Goal: Task Accomplishment & Management: Manage account settings

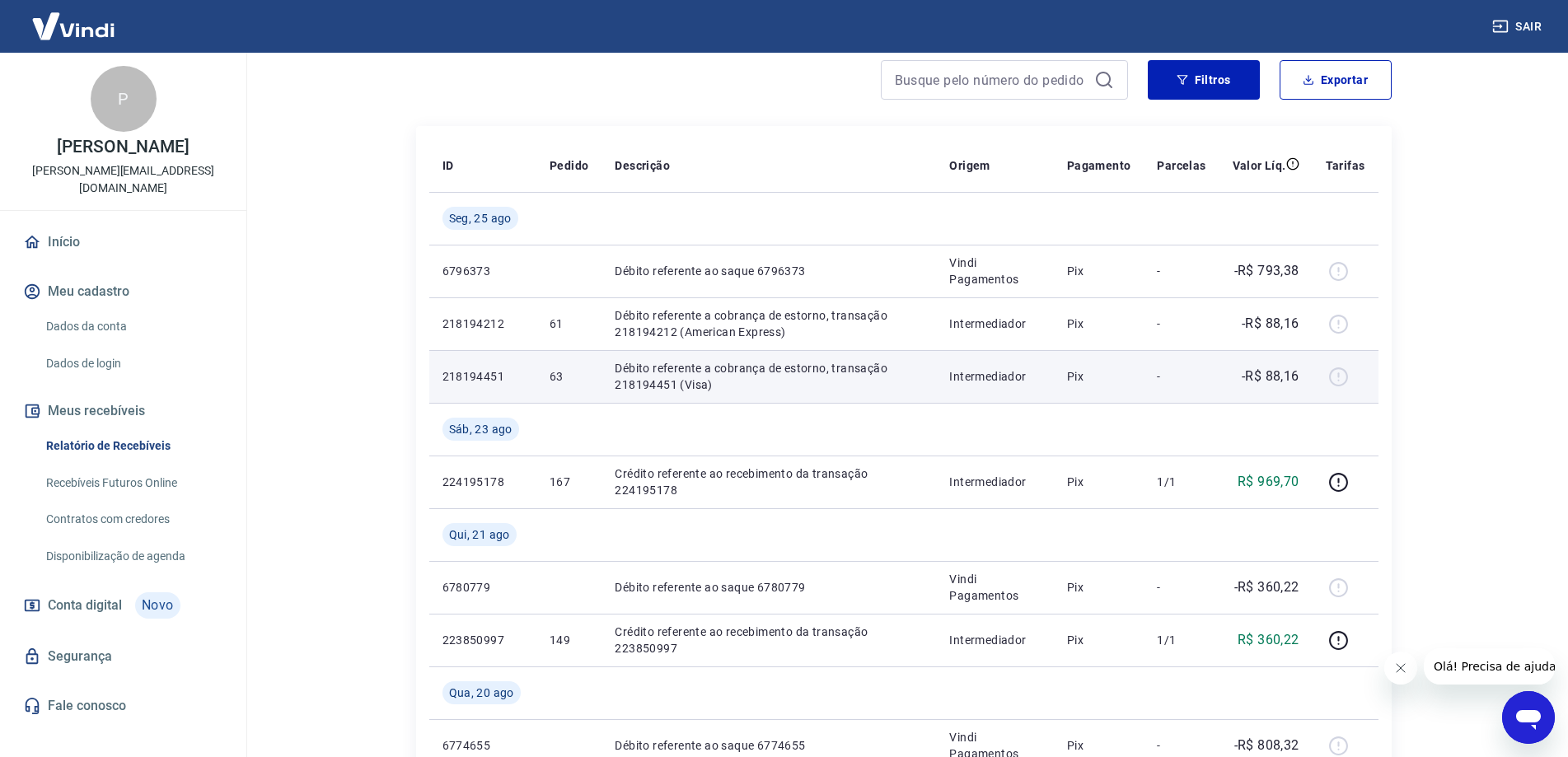
scroll to position [83, 0]
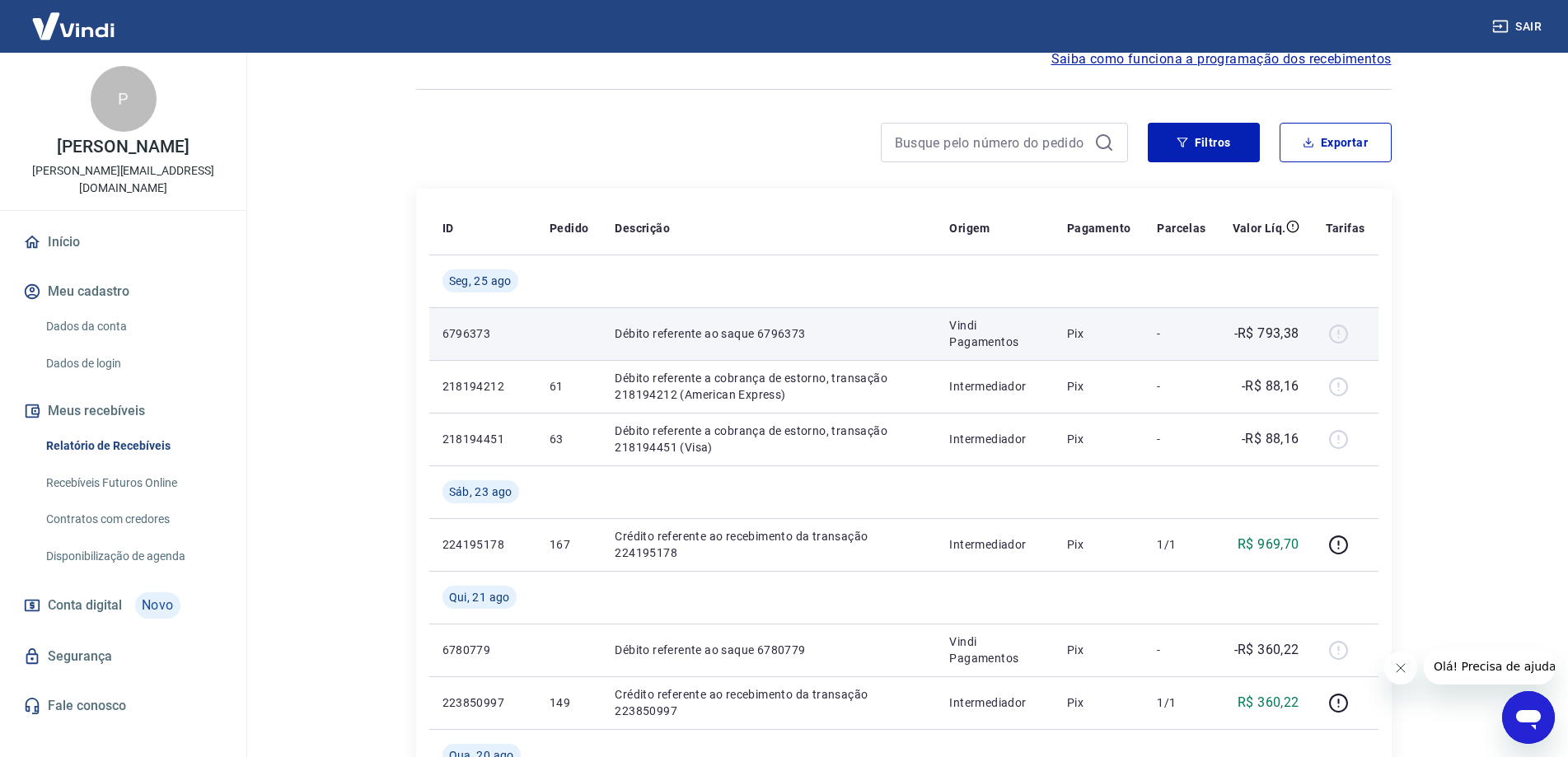
click at [1344, 332] on div at bounding box center [1345, 334] width 39 height 27
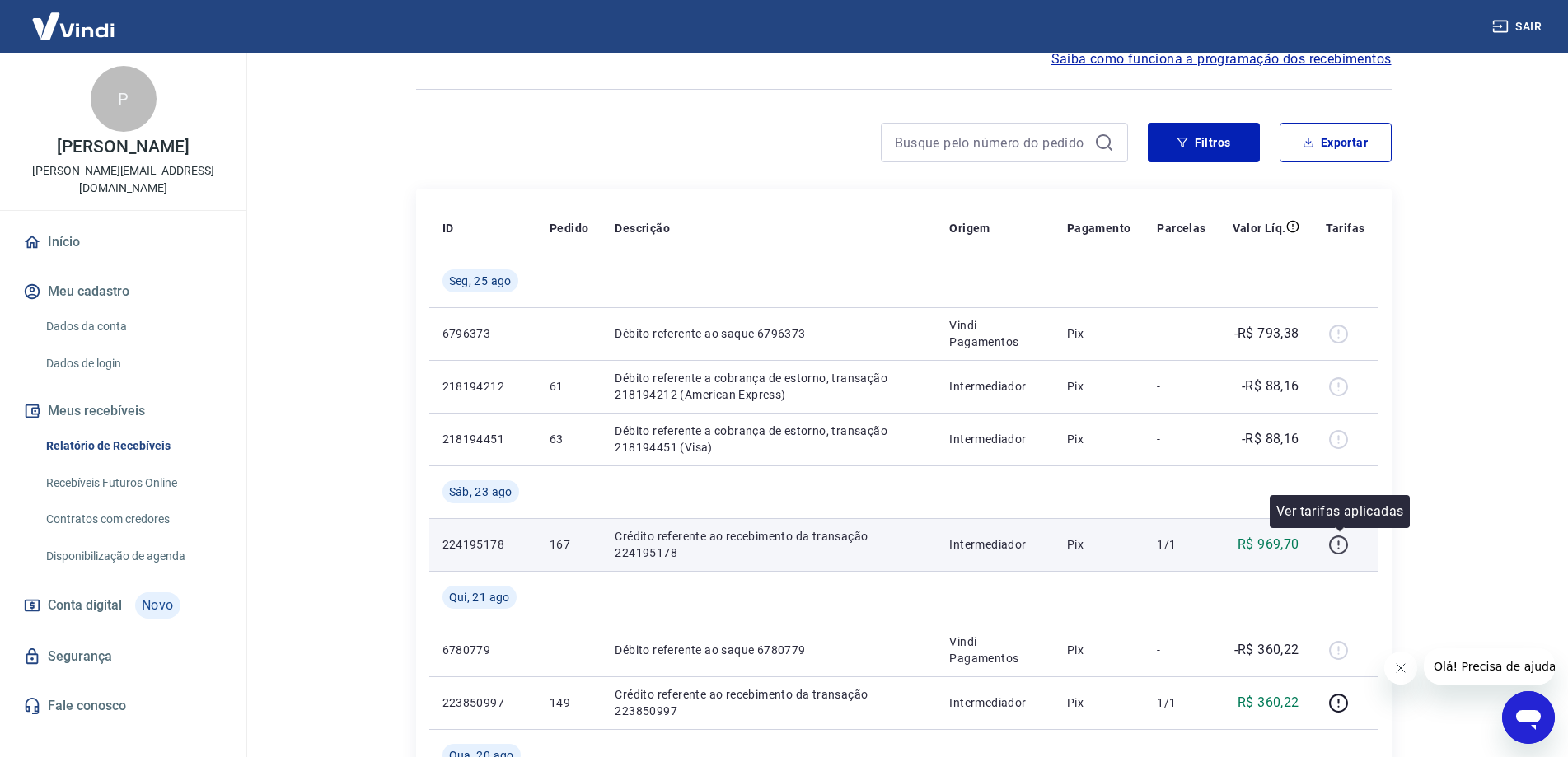
click at [1352, 546] on button "button" at bounding box center [1339, 545] width 27 height 27
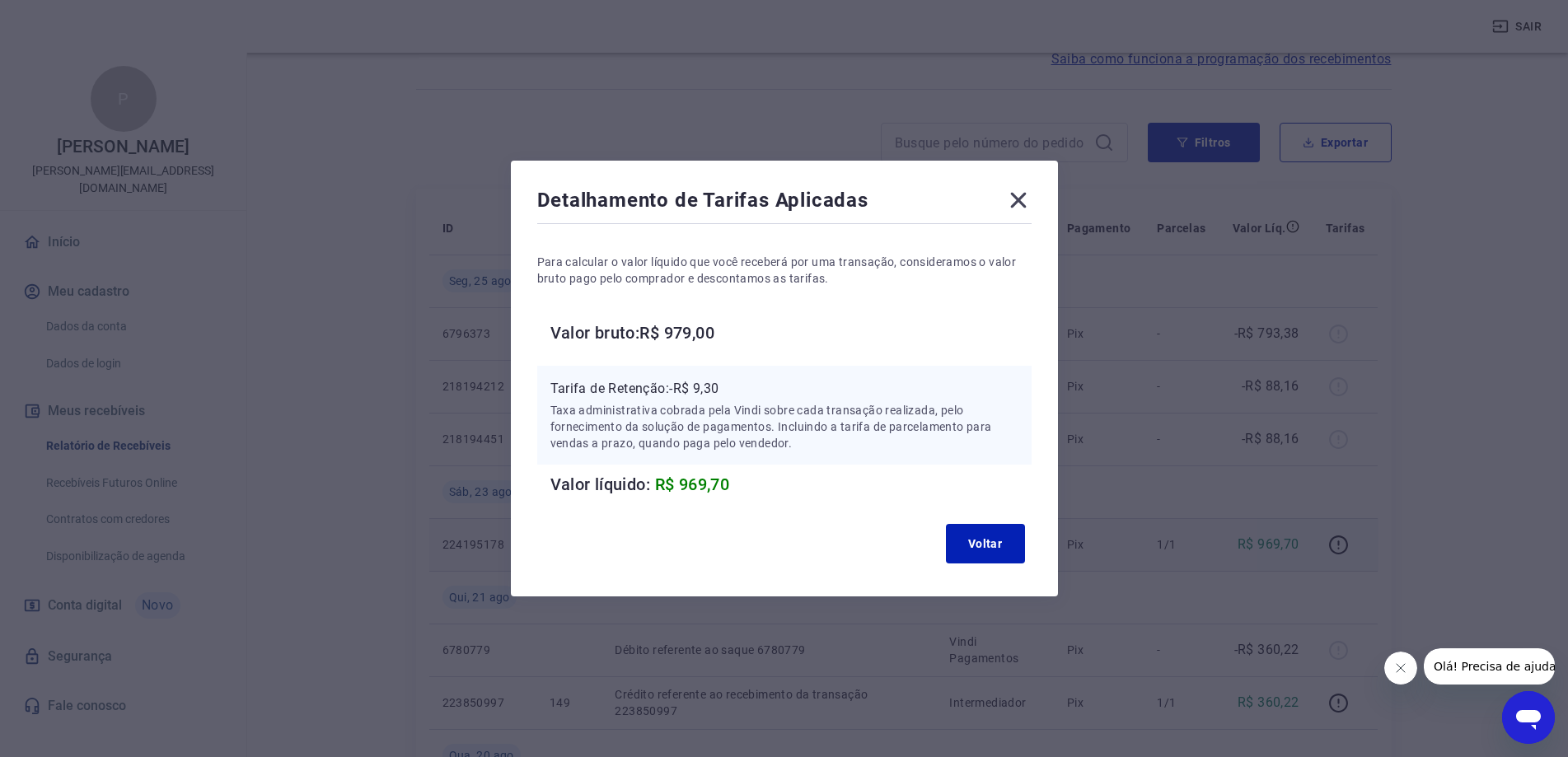
click at [1022, 197] on icon at bounding box center [1017, 201] width 16 height 16
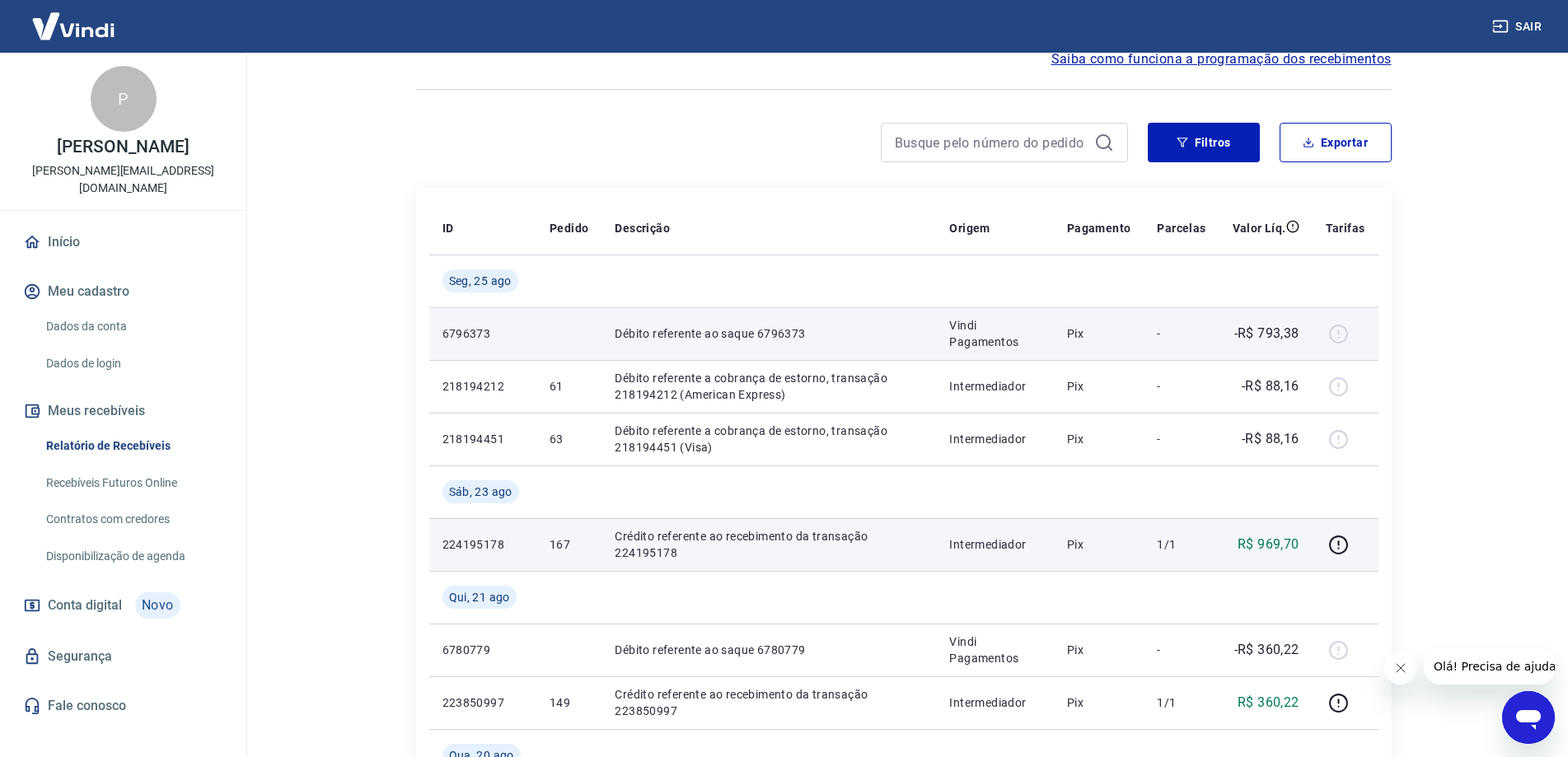
click at [1346, 335] on div at bounding box center [1345, 334] width 39 height 27
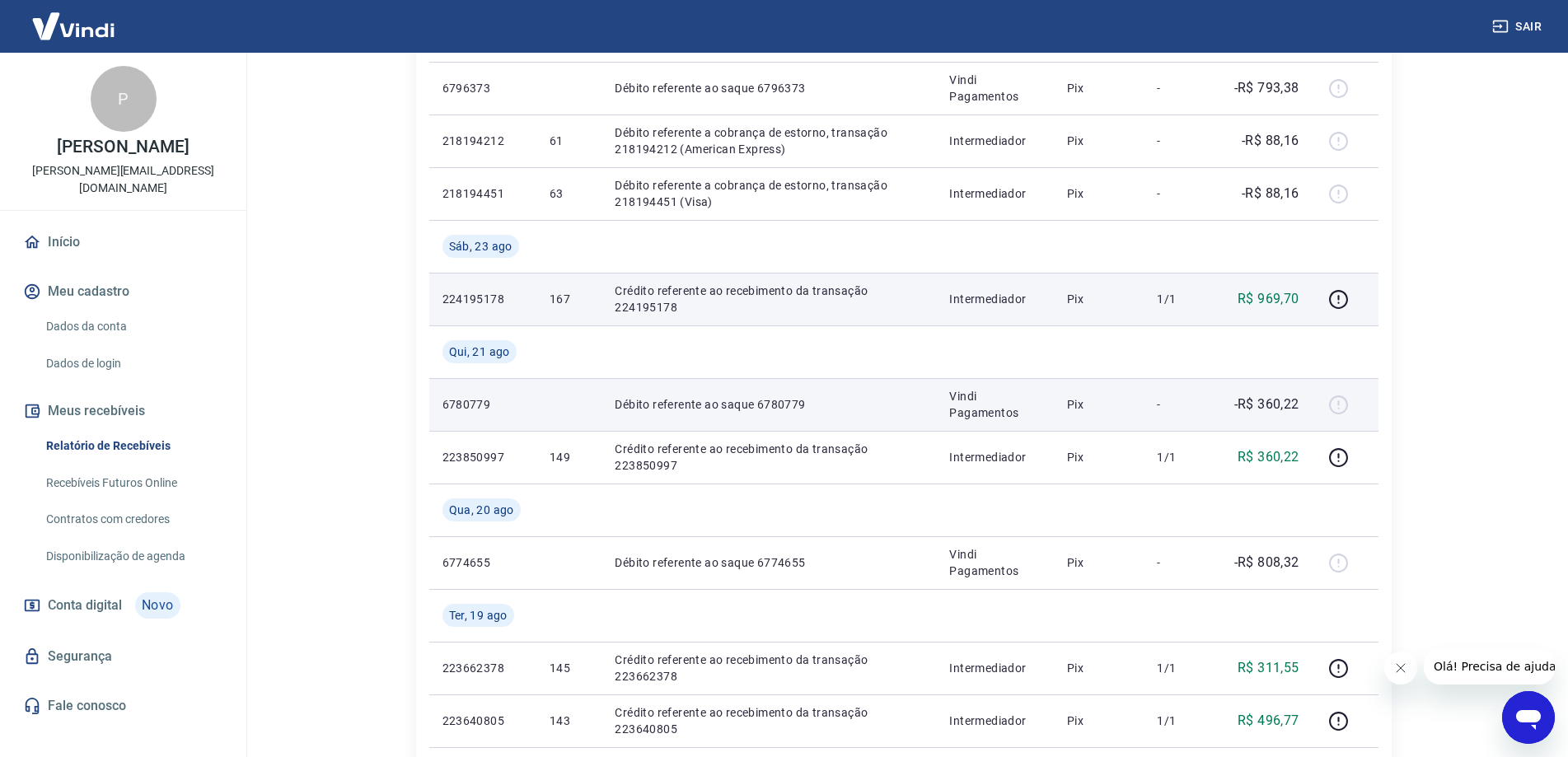
scroll to position [330, 0]
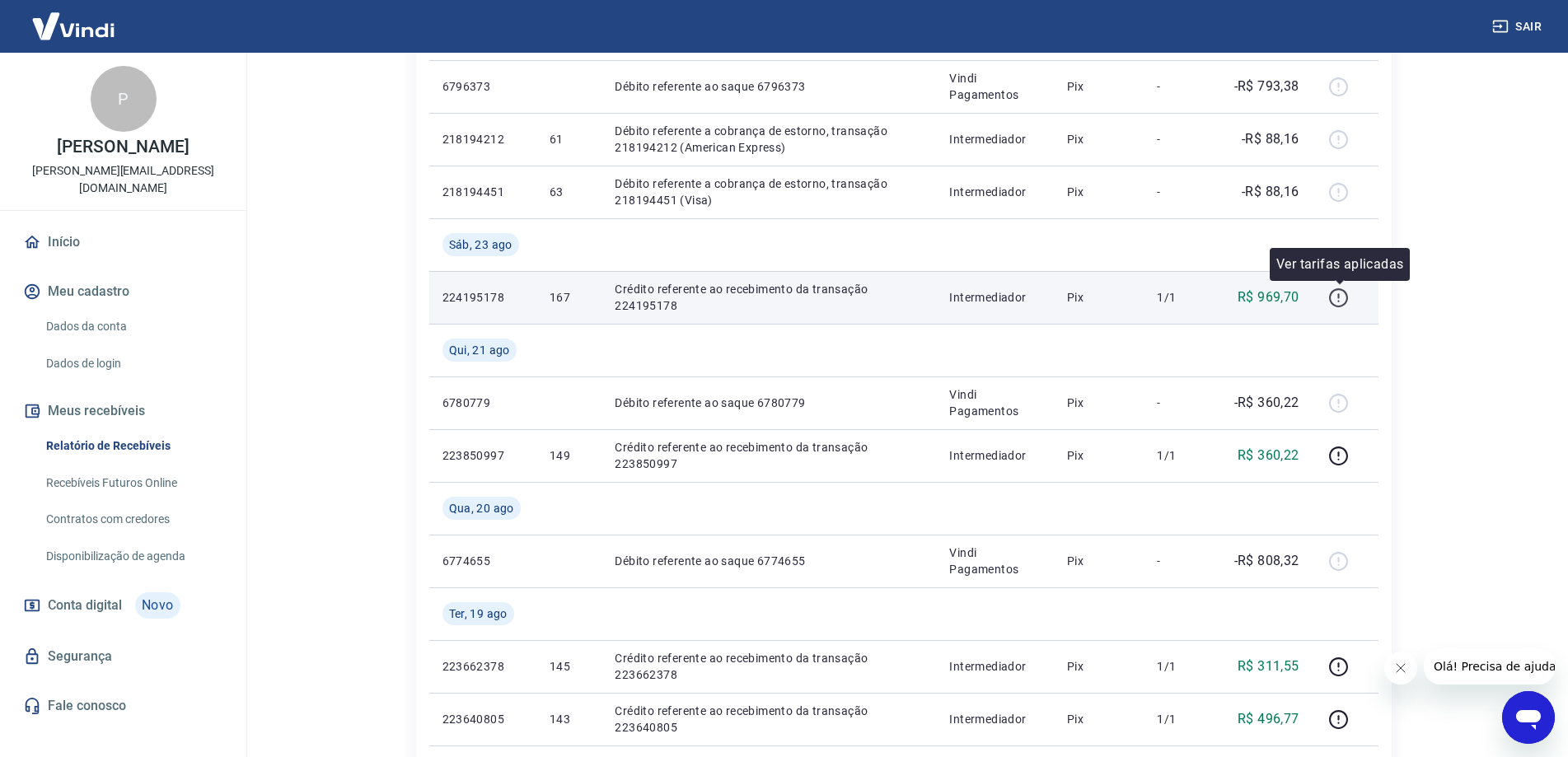
click at [1342, 295] on icon "button" at bounding box center [1338, 297] width 21 height 21
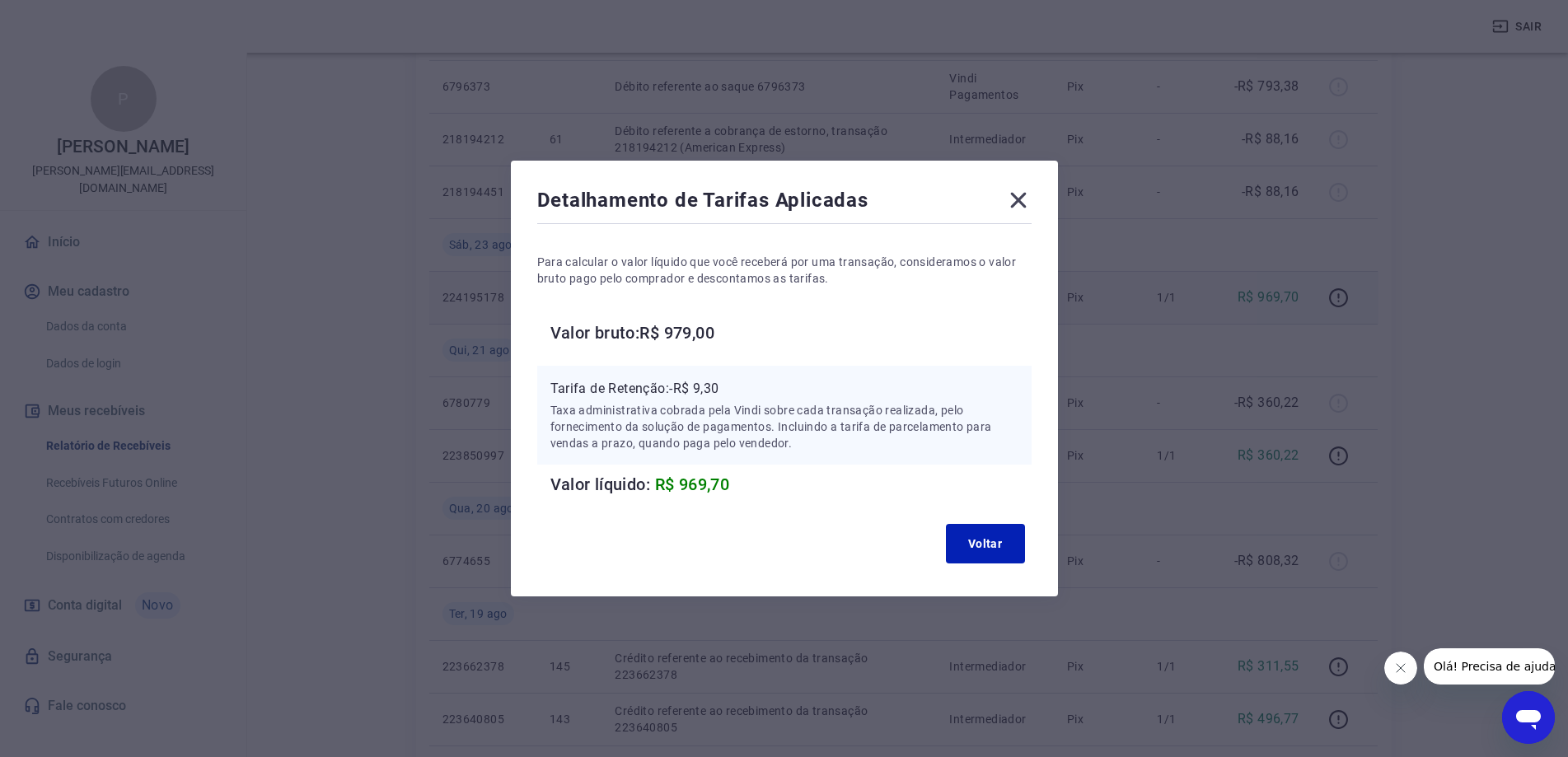
click at [1024, 201] on icon at bounding box center [1017, 201] width 16 height 16
